Goal: Task Accomplishment & Management: Manage account settings

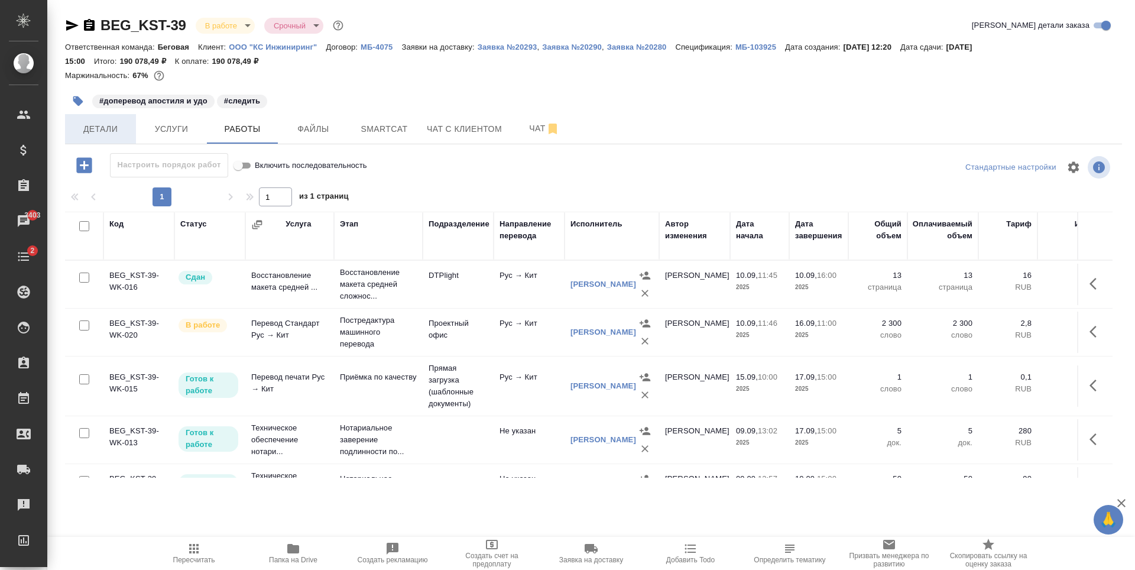
click at [110, 120] on button "Детали" at bounding box center [100, 129] width 71 height 30
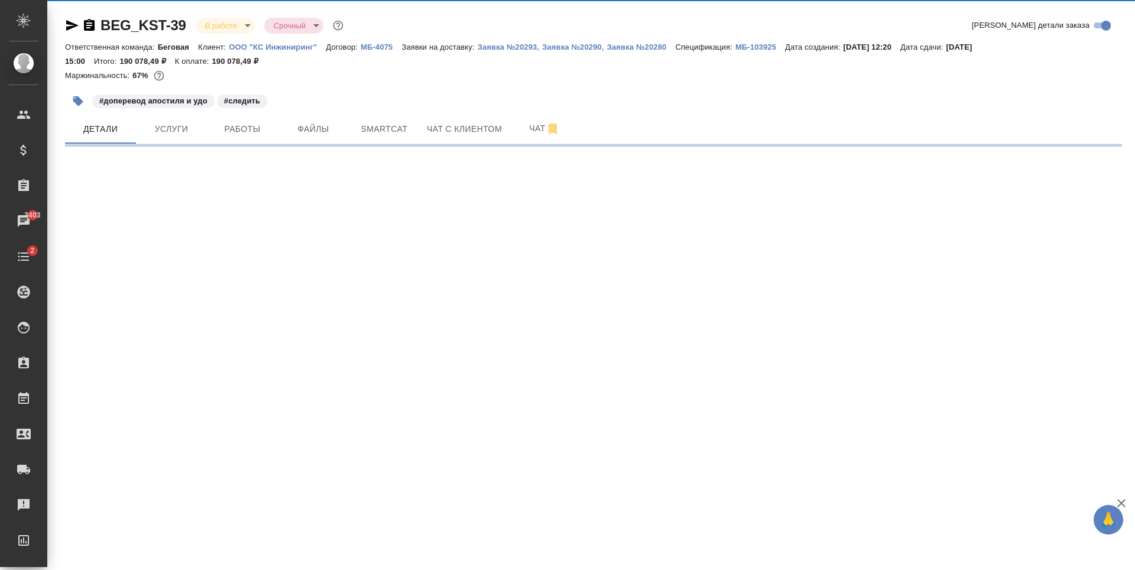
select select "RU"
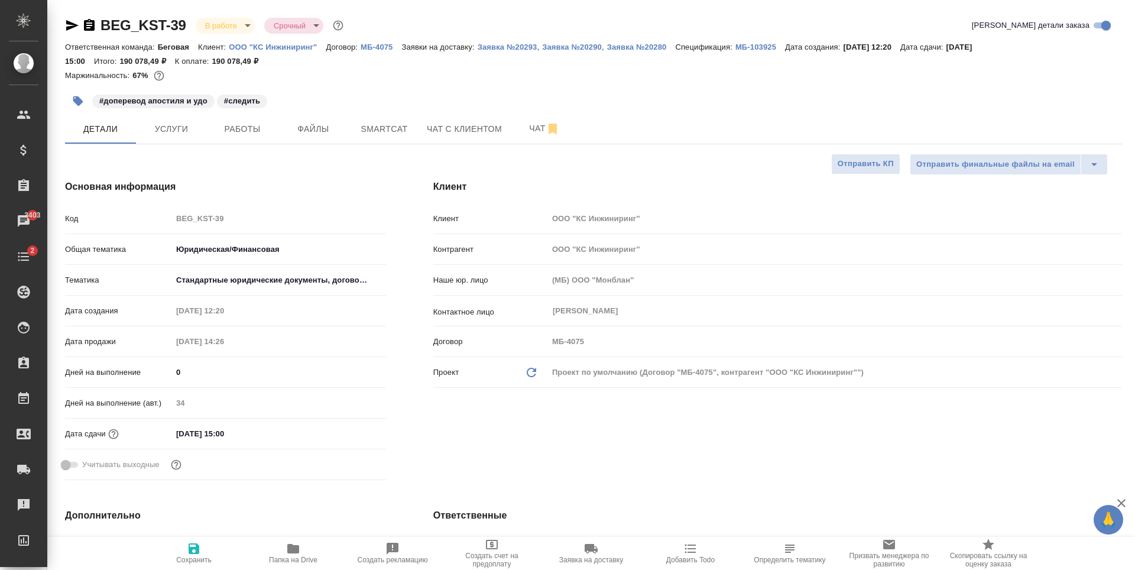
type textarea "x"
click at [193, 129] on span "Услуги" at bounding box center [171, 129] width 57 height 15
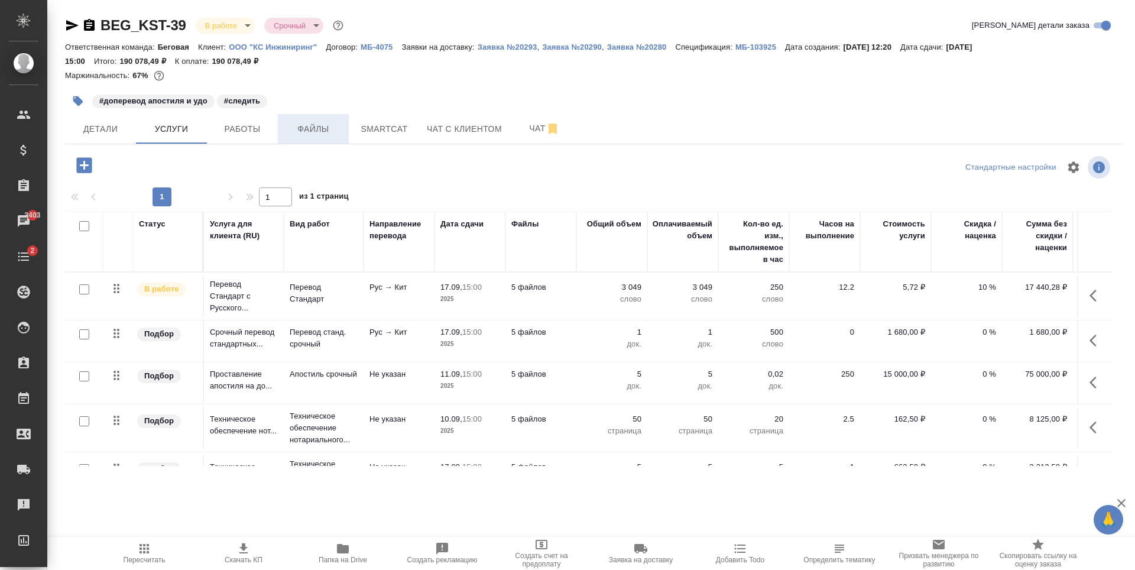
click at [323, 135] on span "Файлы" at bounding box center [313, 129] width 57 height 15
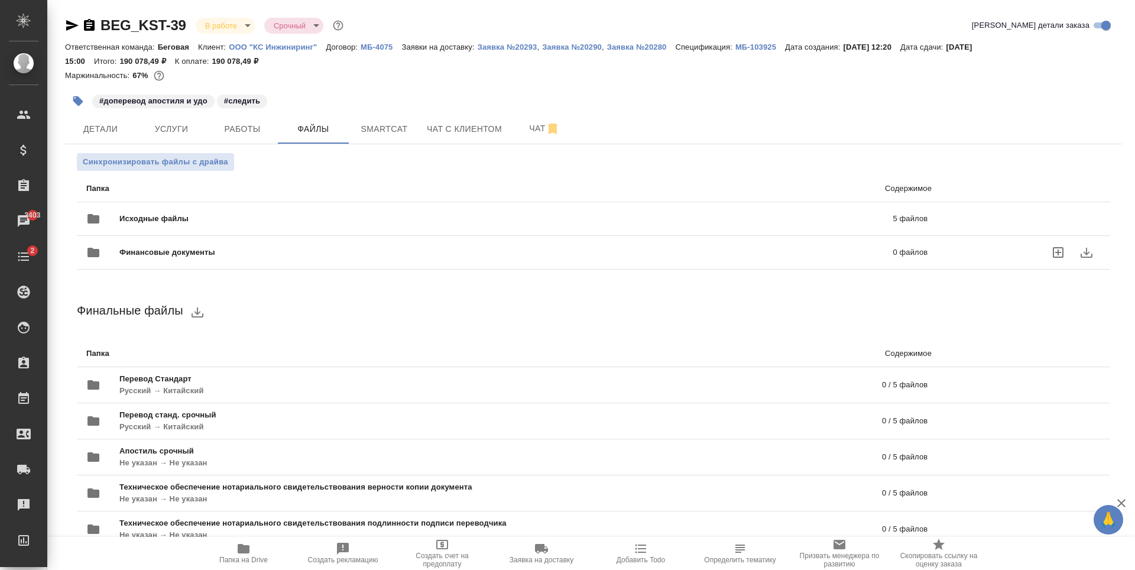
click at [337, 216] on span "Исходные файлы" at bounding box center [329, 219] width 421 height 12
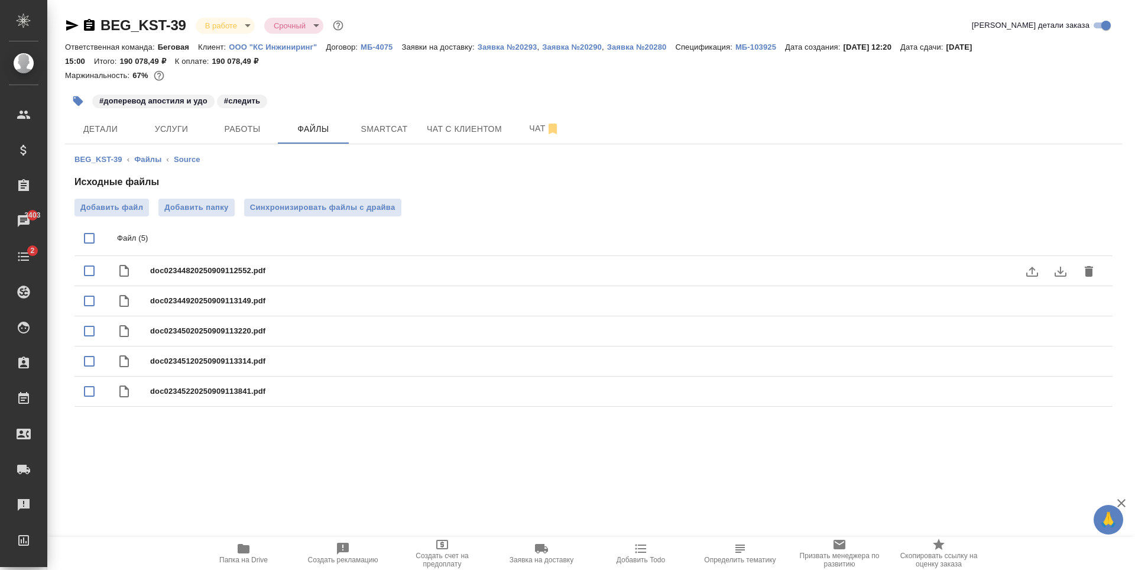
click at [1056, 274] on icon "download" at bounding box center [1060, 271] width 14 height 14
click at [1063, 300] on icon "download" at bounding box center [1060, 301] width 14 height 14
click at [1059, 333] on icon "download" at bounding box center [1060, 332] width 12 height 10
click at [1058, 368] on icon "download" at bounding box center [1060, 362] width 14 height 14
click at [1058, 394] on icon "download" at bounding box center [1060, 392] width 14 height 14
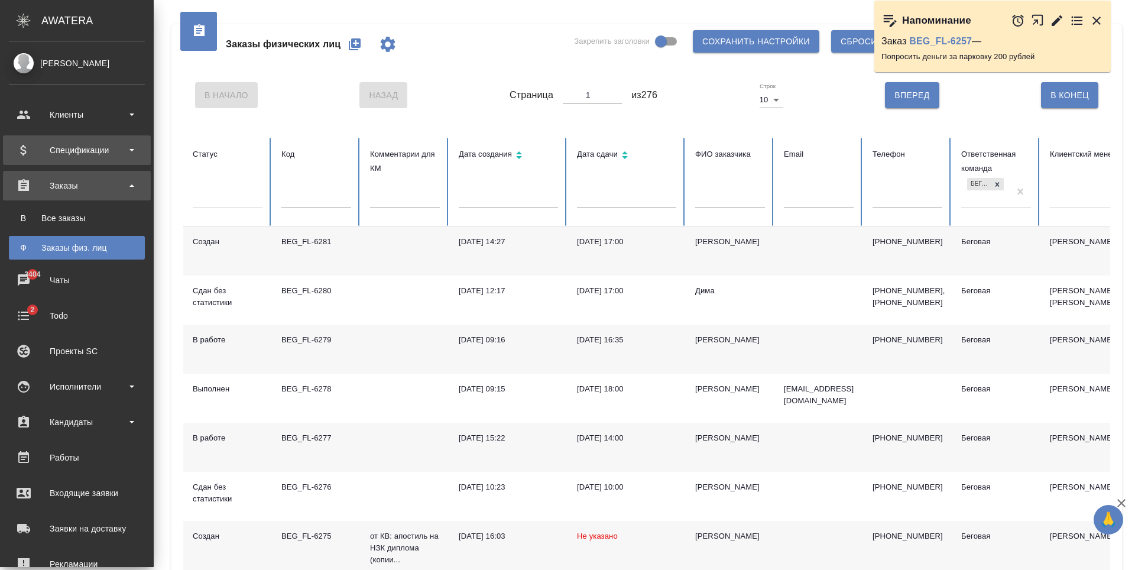
click at [121, 154] on div "Спецификации" at bounding box center [77, 150] width 136 height 18
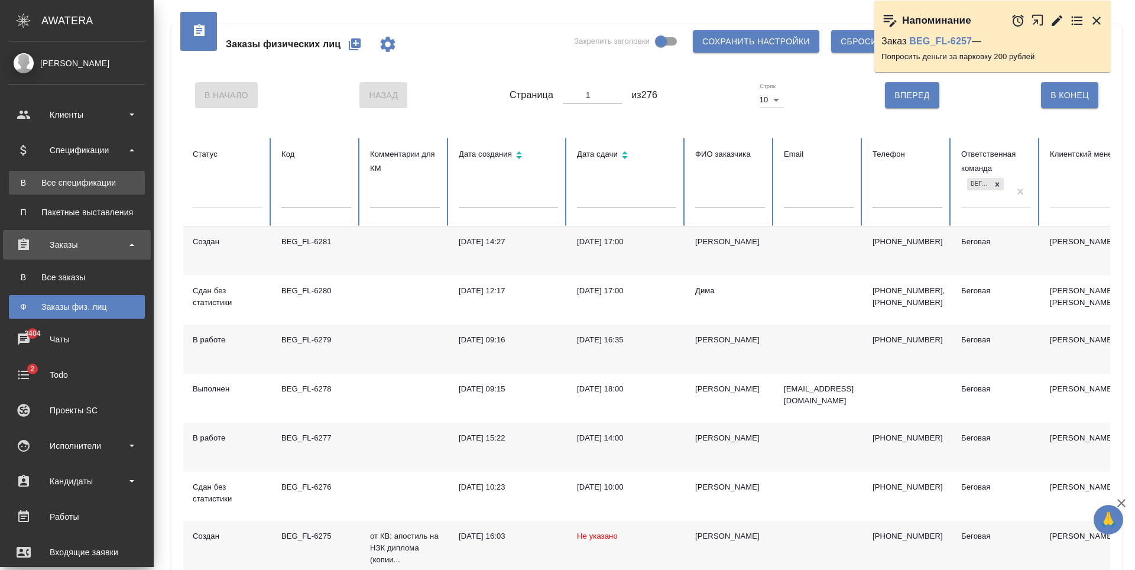
click at [111, 178] on div "Все спецификации" at bounding box center [77, 183] width 124 height 12
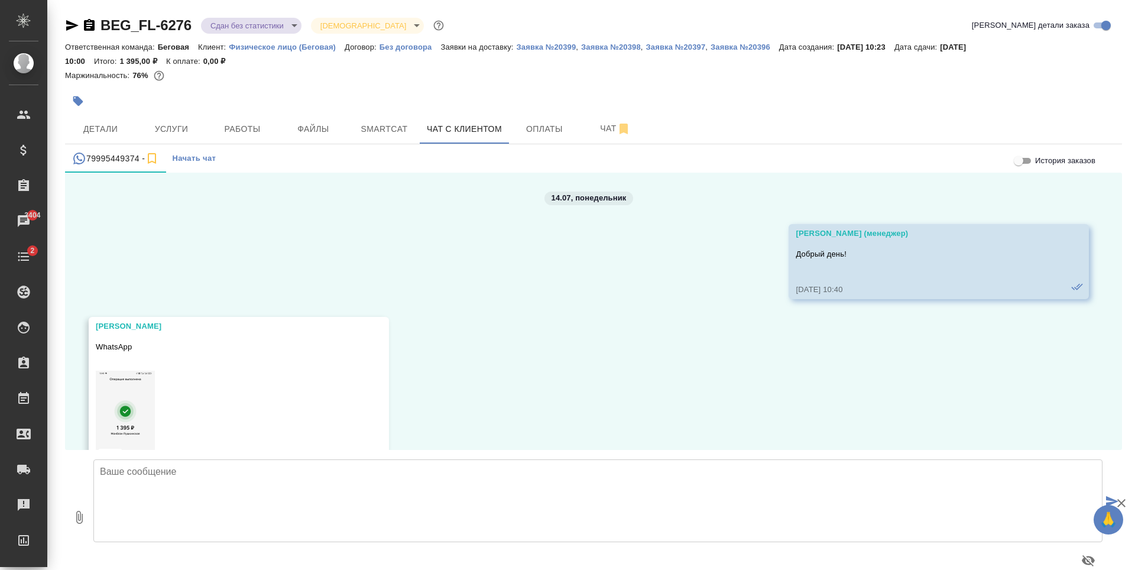
scroll to position [1917, 0]
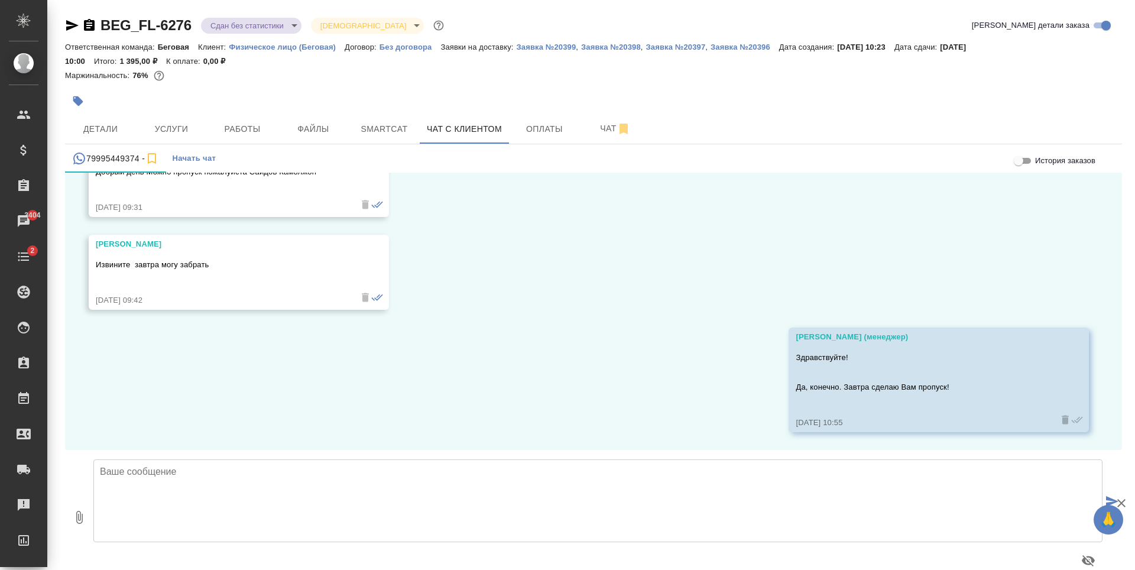
drag, startPoint x: 96, startPoint y: 242, endPoint x: 213, endPoint y: 244, distance: 117.0
click at [213, 244] on div "[PERSON_NAME]" at bounding box center [222, 244] width 252 height 12
copy div "[PERSON_NAME]"
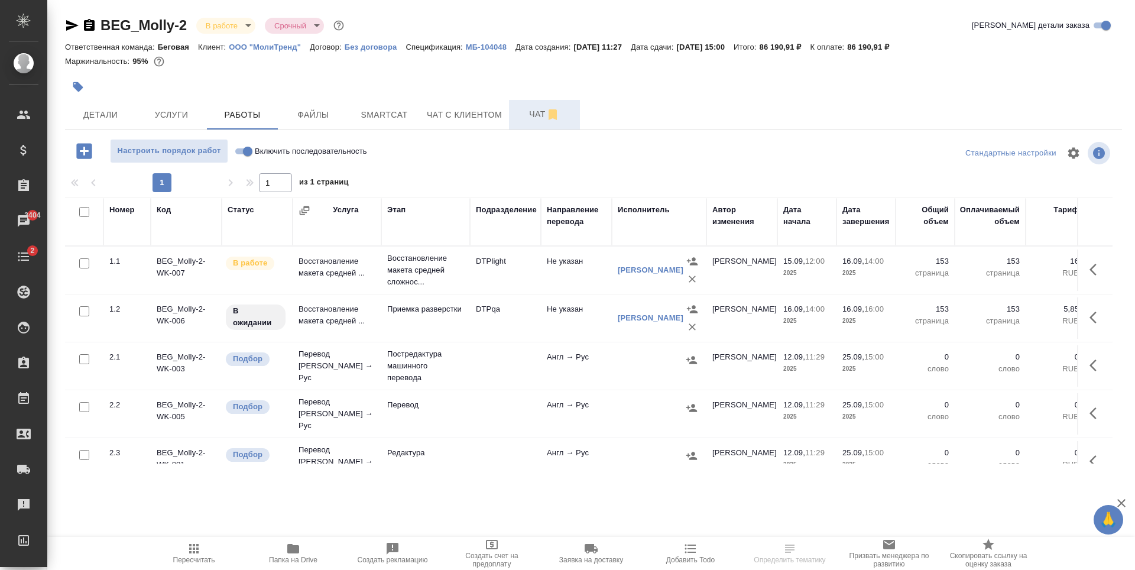
click at [540, 127] on button "Чат" at bounding box center [544, 115] width 71 height 30
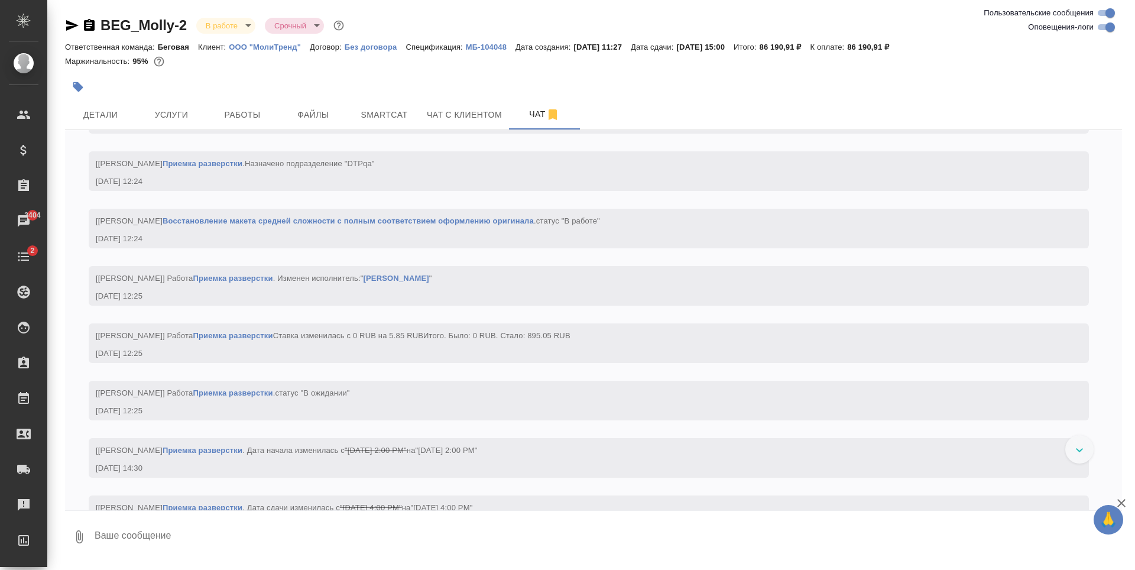
scroll to position [3095, 0]
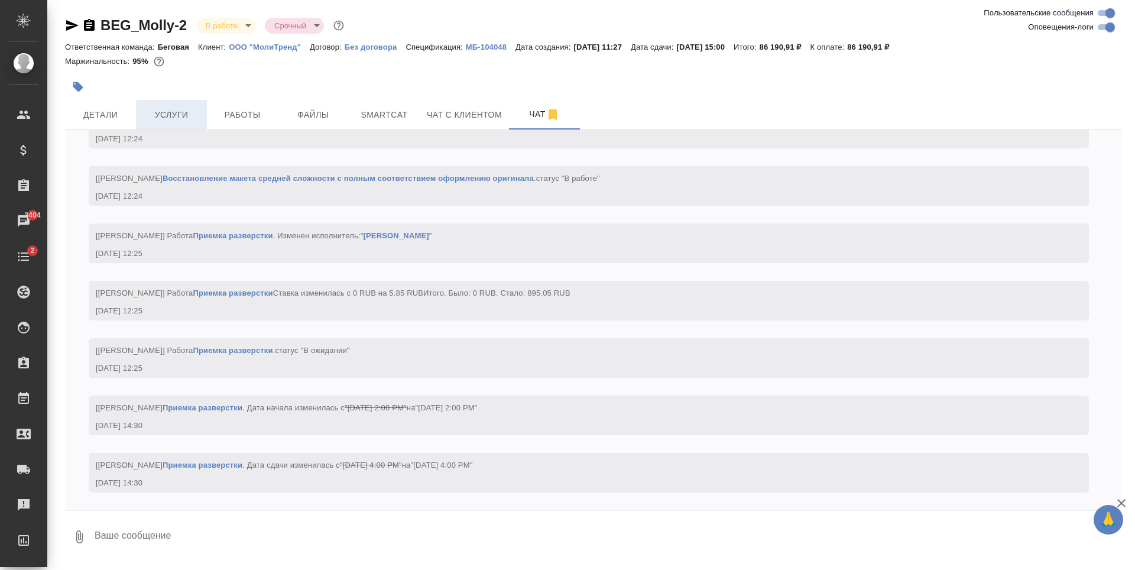
click at [190, 118] on span "Услуги" at bounding box center [171, 115] width 57 height 15
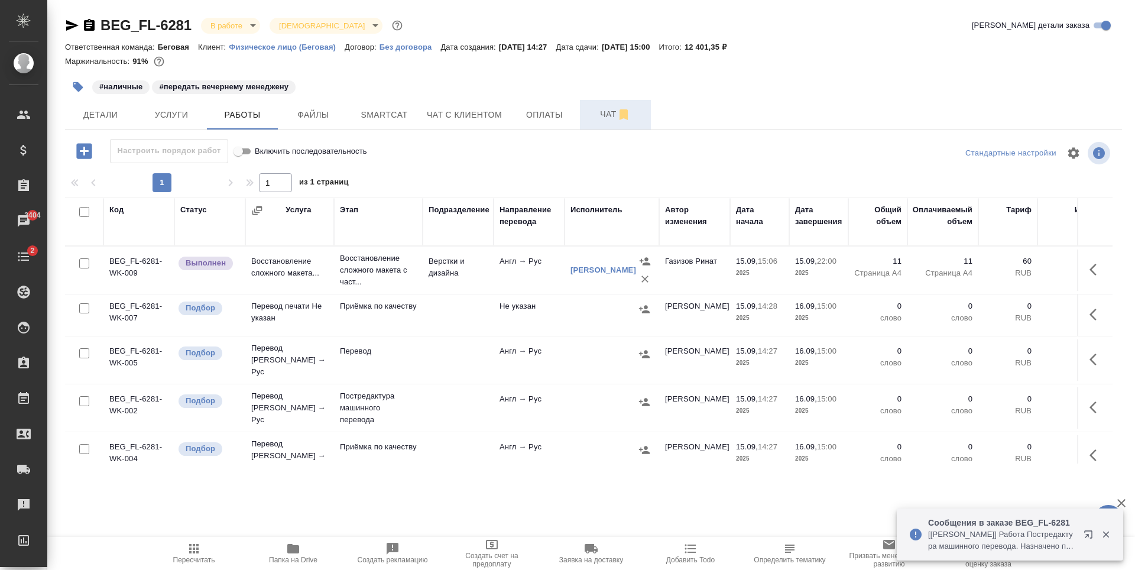
click at [606, 111] on span "Чат" at bounding box center [615, 114] width 57 height 15
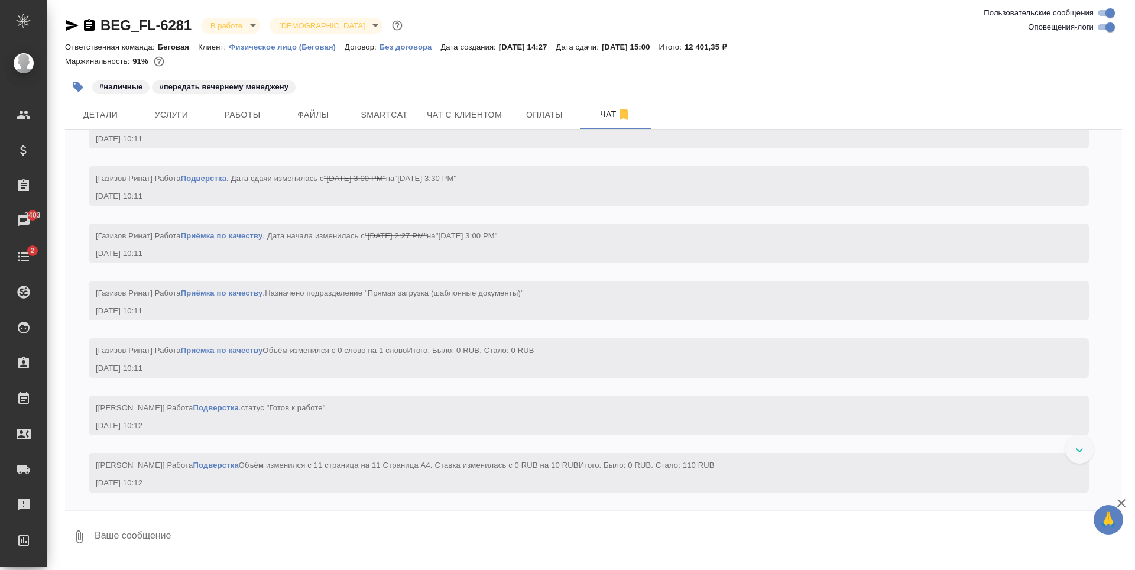
scroll to position [4524, 0]
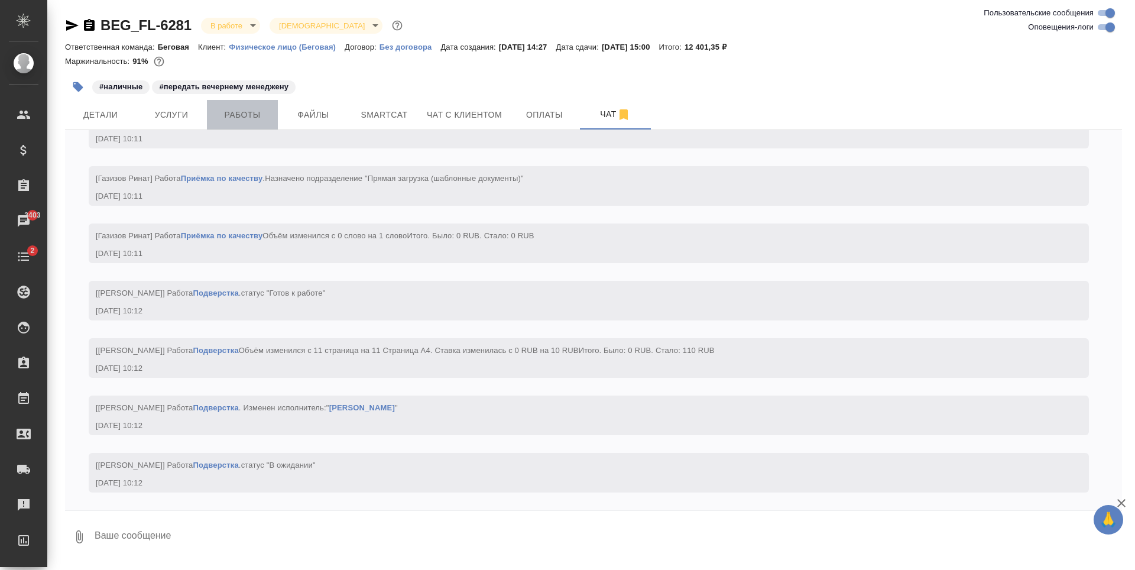
click at [252, 112] on span "Работы" at bounding box center [242, 115] width 57 height 15
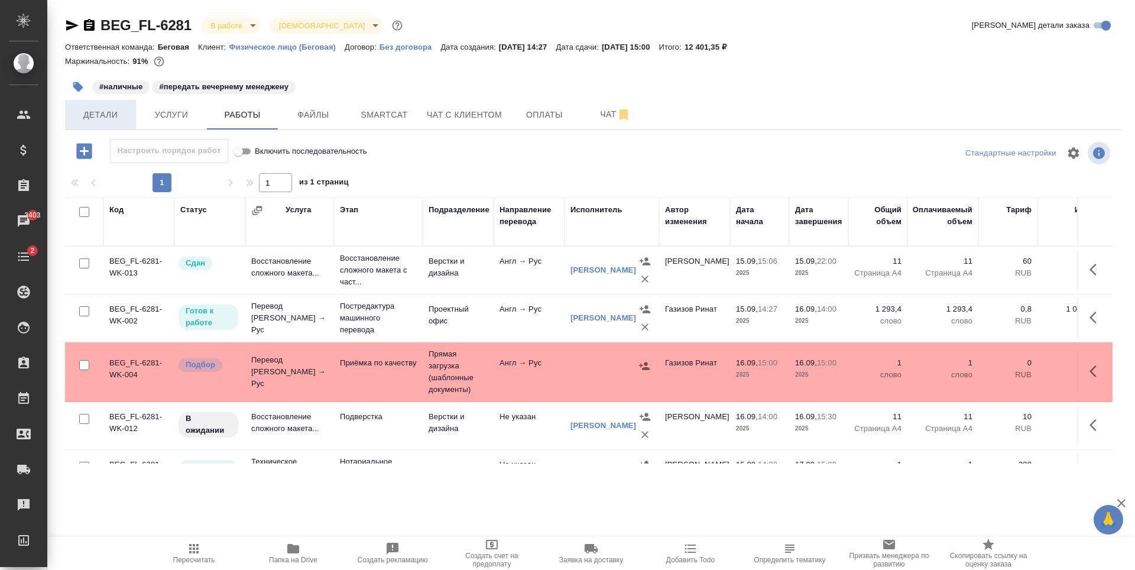
click at [100, 102] on button "Детали" at bounding box center [100, 115] width 71 height 30
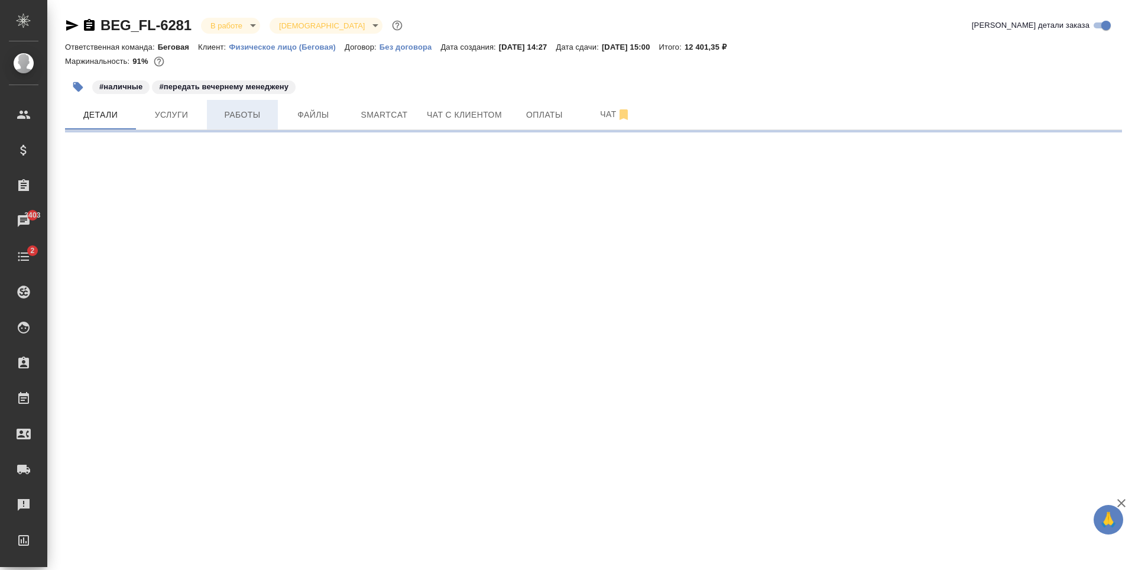
select select "RU"
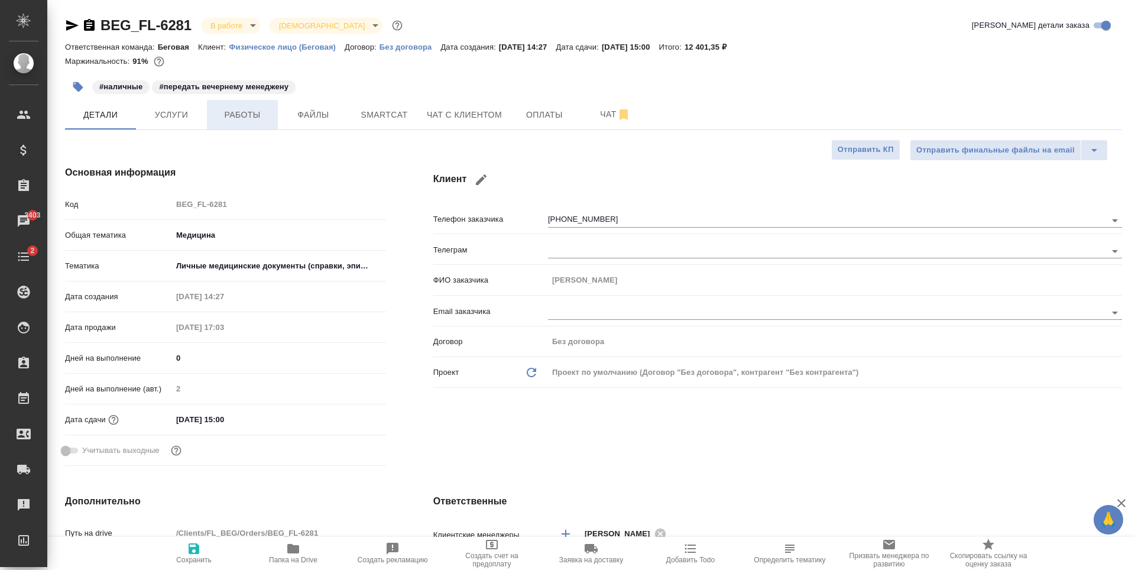
type textarea "x"
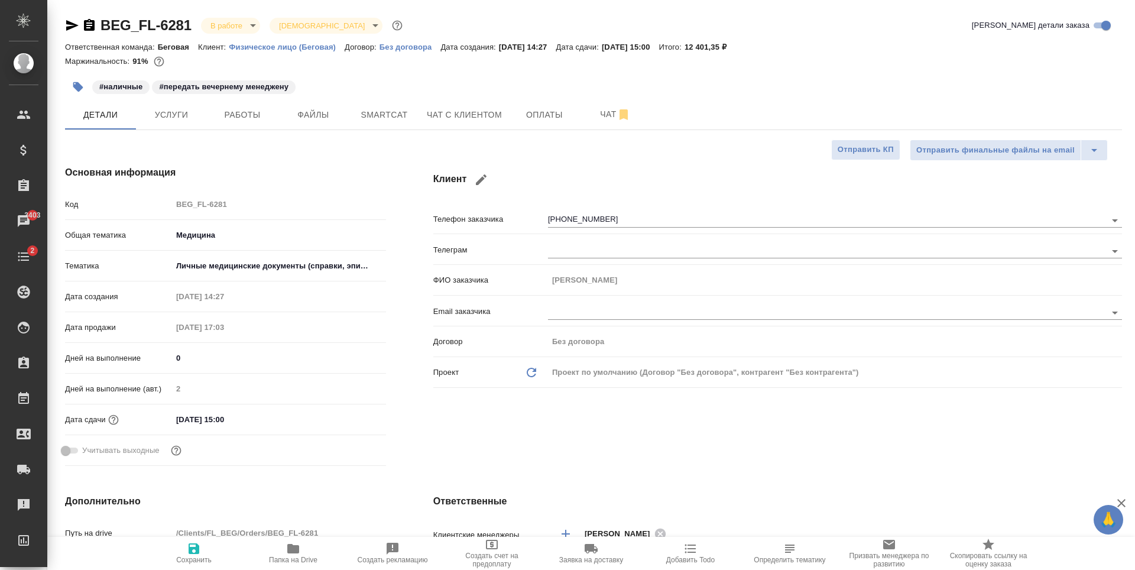
type textarea "x"
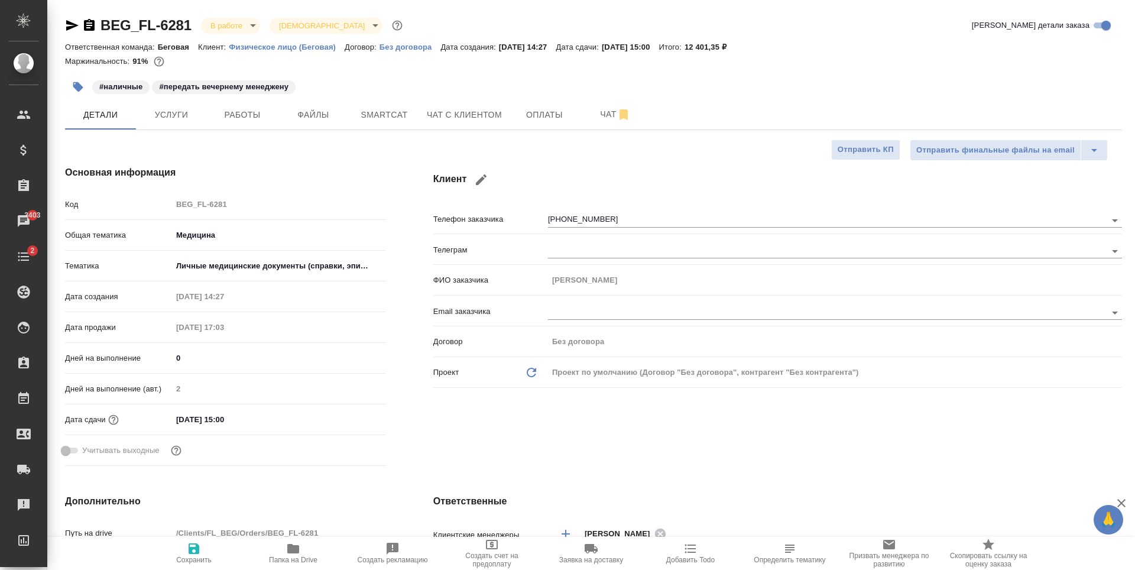
type textarea "x"
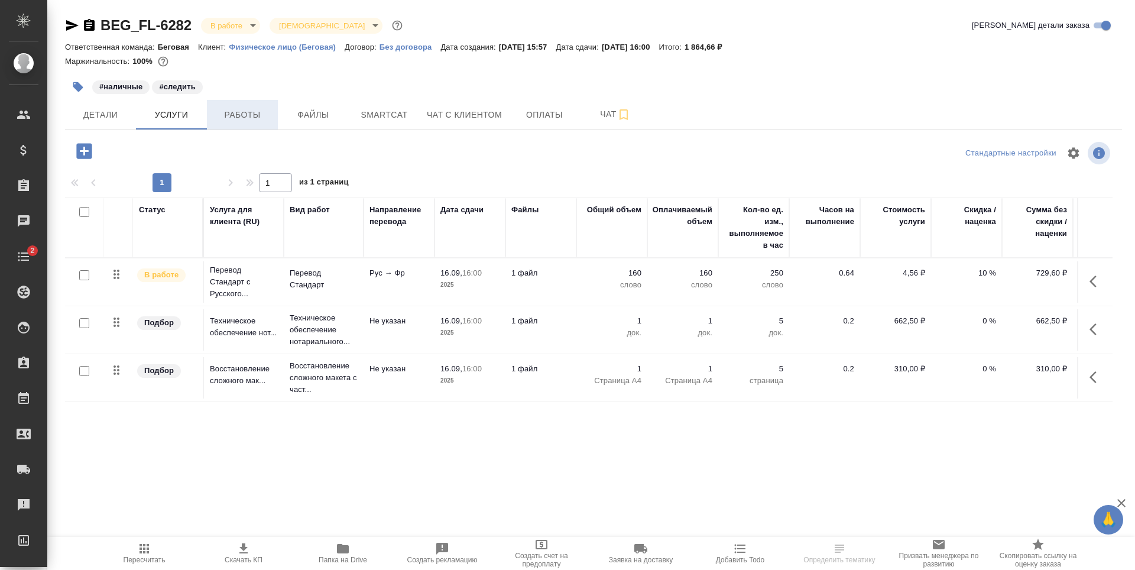
click at [257, 121] on span "Работы" at bounding box center [242, 115] width 57 height 15
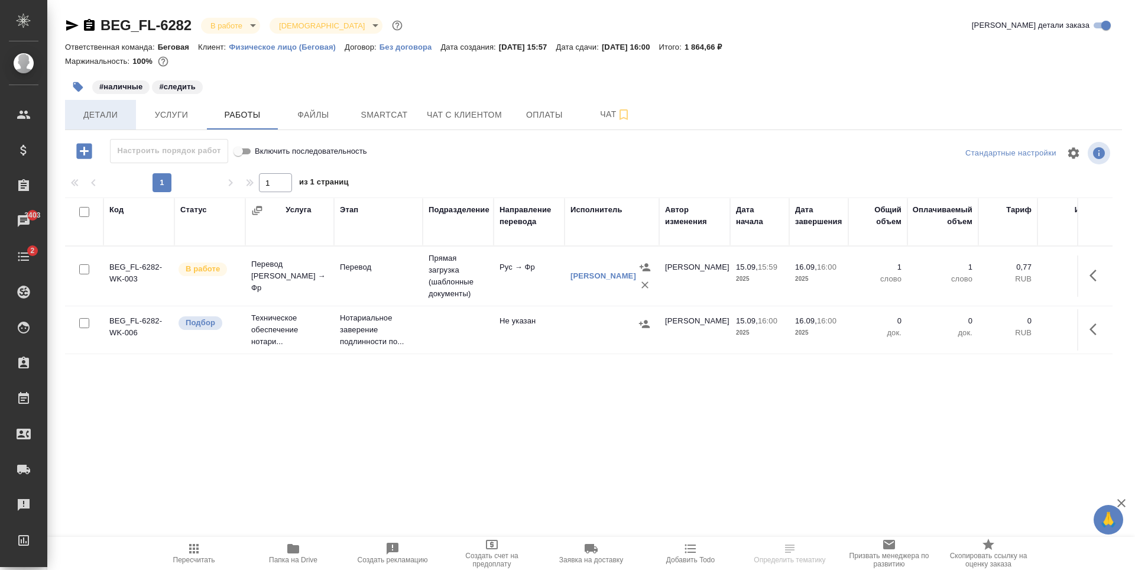
click at [117, 116] on span "Детали" at bounding box center [100, 115] width 57 height 15
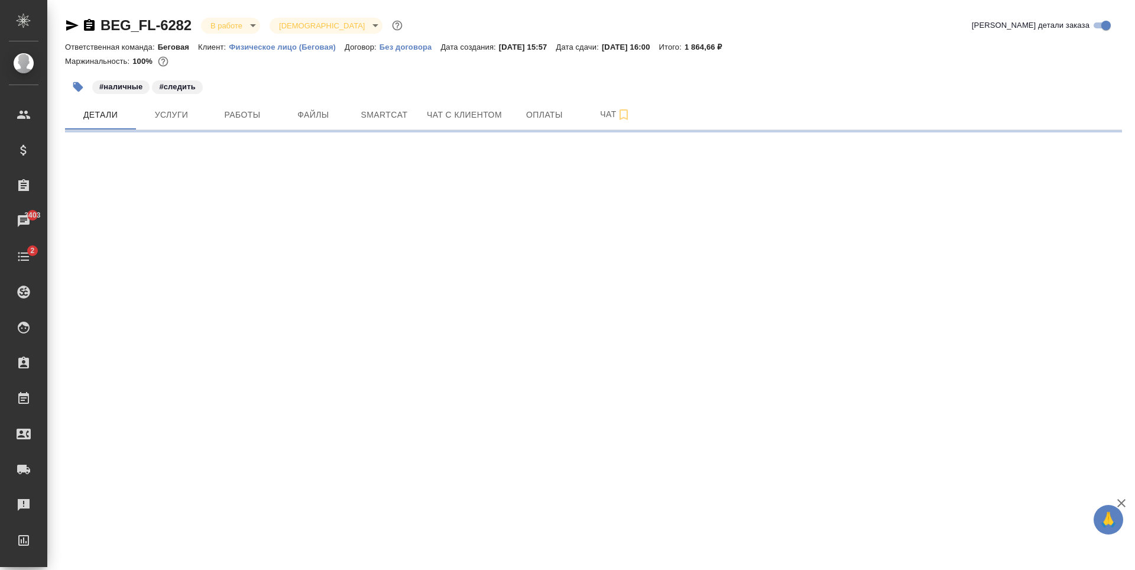
select select "RU"
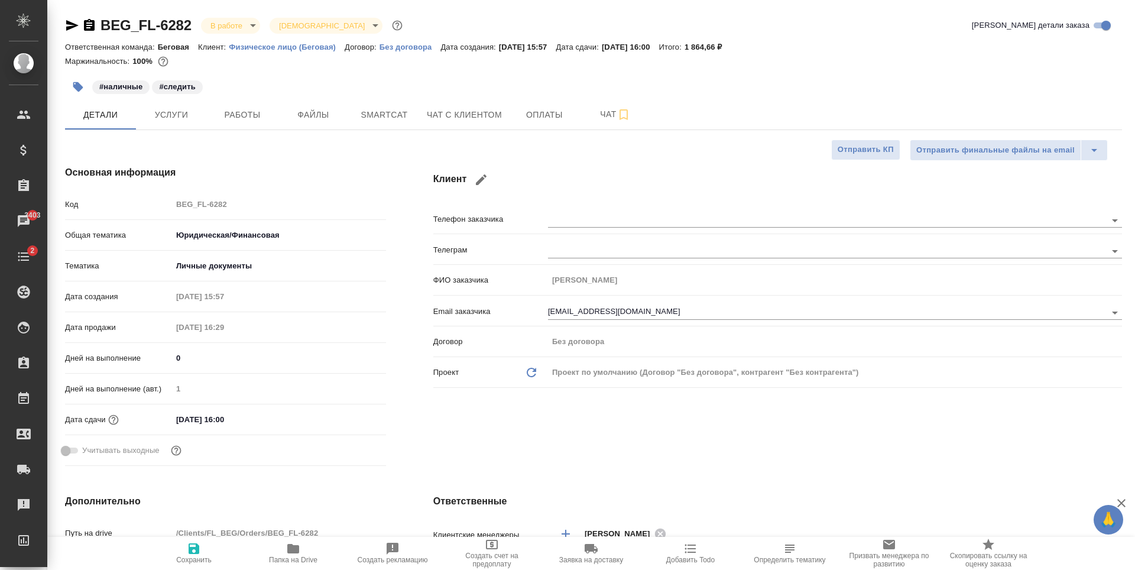
type textarea "x"
click at [245, 110] on span "Работы" at bounding box center [242, 115] width 57 height 15
